Goal: Task Accomplishment & Management: Complete application form

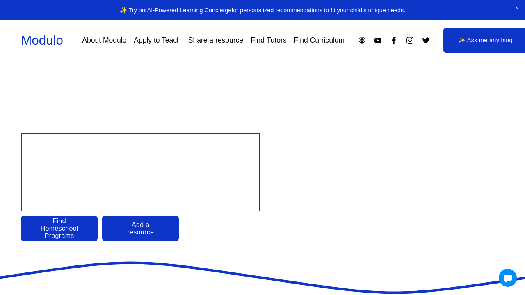
click at [163, 41] on link "Apply to Teach" at bounding box center [157, 40] width 47 height 14
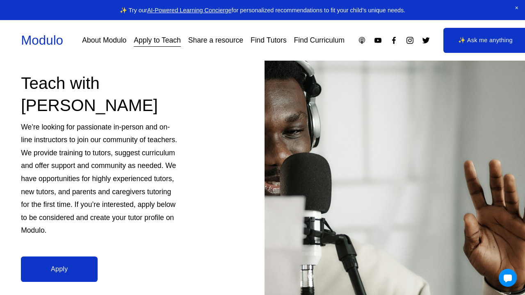
scroll to position [154, 0]
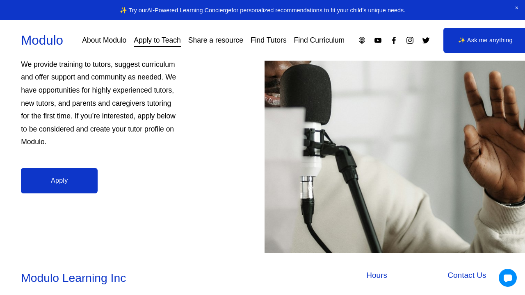
click at [471, 43] on link "✨ Ask me anything" at bounding box center [486, 40] width 84 height 25
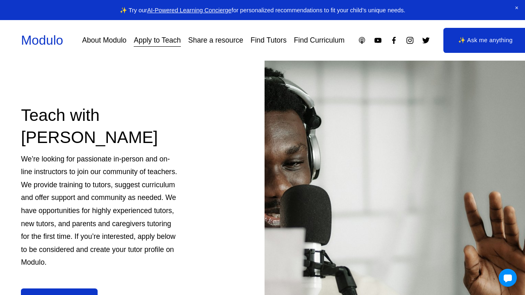
scroll to position [96, 0]
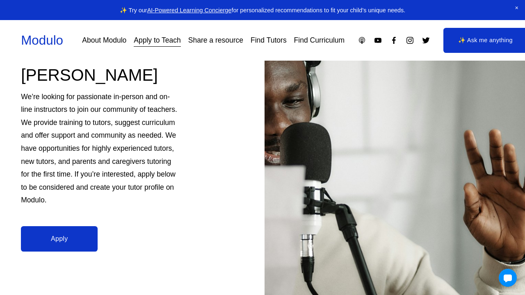
click at [70, 232] on link "Apply" at bounding box center [59, 238] width 77 height 25
click at [263, 40] on link "Find Tutors" at bounding box center [269, 40] width 36 height 14
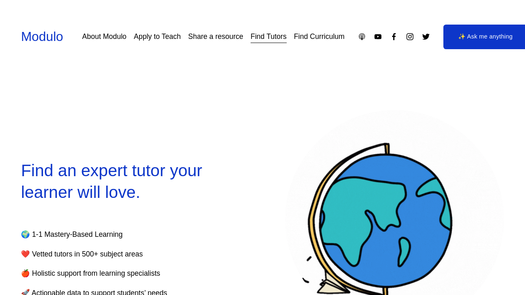
select select "**"
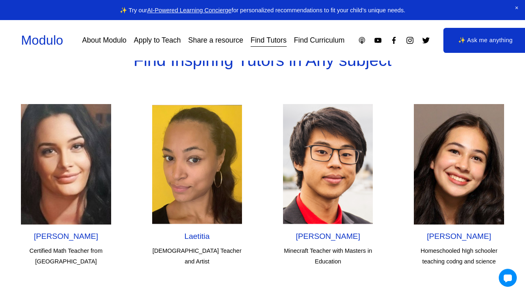
scroll to position [2360, 0]
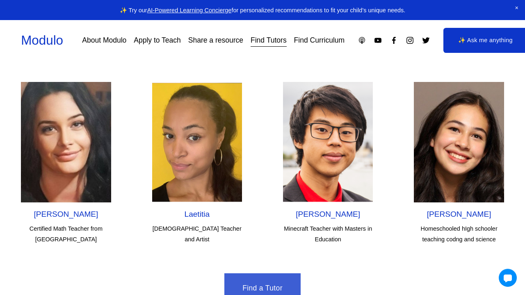
click at [259, 274] on link "Find a Tutor" at bounding box center [262, 289] width 76 height 30
